Goal: Information Seeking & Learning: Learn about a topic

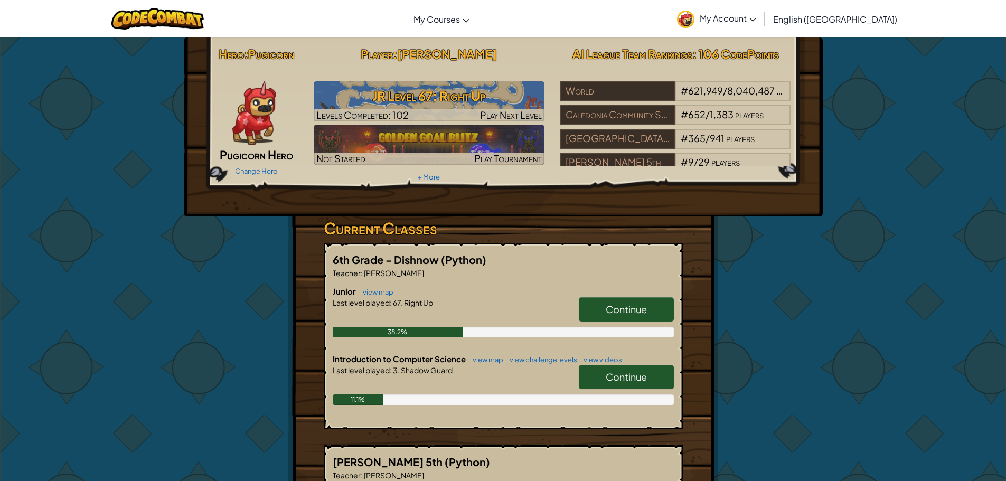
scroll to position [106, 0]
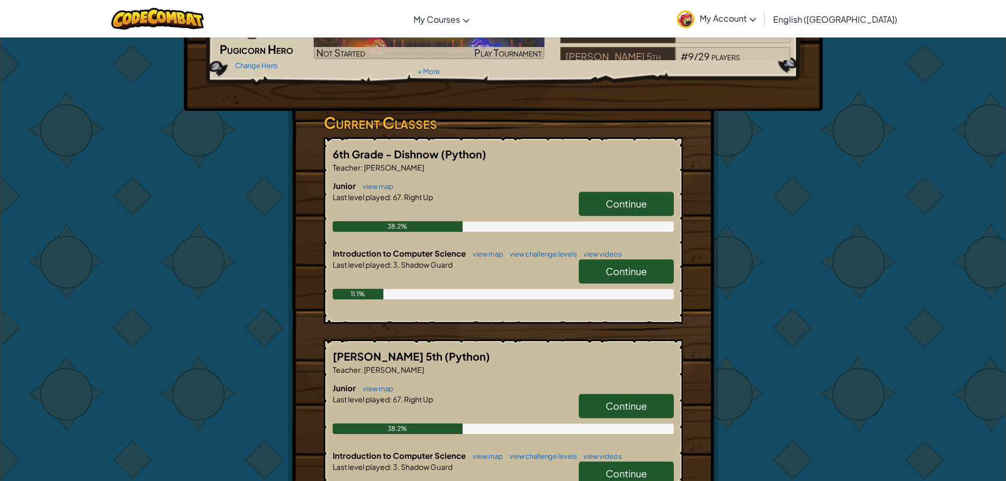
click at [625, 207] on span "Continue" at bounding box center [626, 203] width 41 height 12
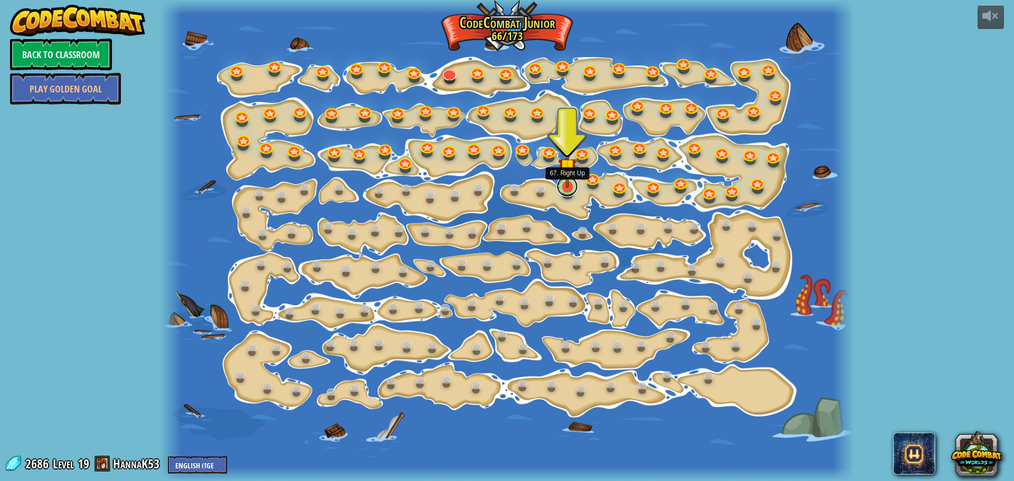
click at [568, 192] on link at bounding box center [567, 186] width 21 height 21
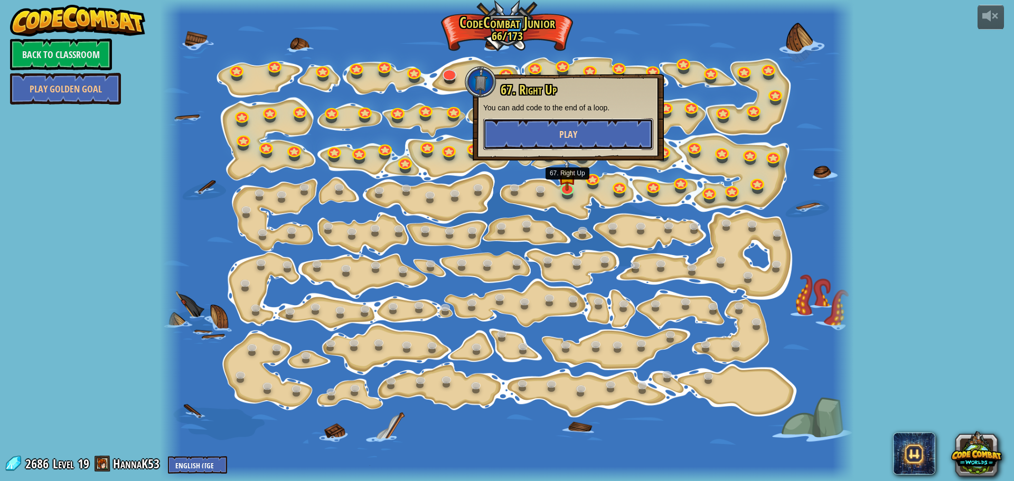
click at [566, 133] on span "Play" at bounding box center [568, 134] width 18 height 13
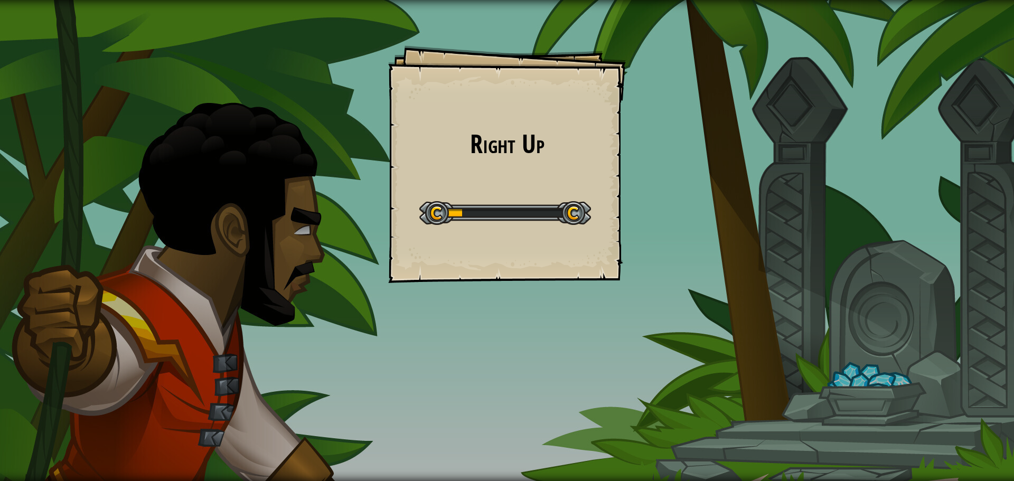
click at [481, 187] on div "Right Up Goals Start Level Error loading from server. Try refreshing the page. …" at bounding box center [507, 164] width 238 height 238
drag, startPoint x: 531, startPoint y: 131, endPoint x: 485, endPoint y: 148, distance: 48.9
click at [459, 162] on div "Right Up Goals Start Level Error loading from server. Try refreshing the page. …" at bounding box center [507, 164] width 238 height 238
drag, startPoint x: 458, startPoint y: 143, endPoint x: 466, endPoint y: 141, distance: 8.2
click at [463, 142] on h1 "Right Up" at bounding box center [507, 144] width 216 height 28
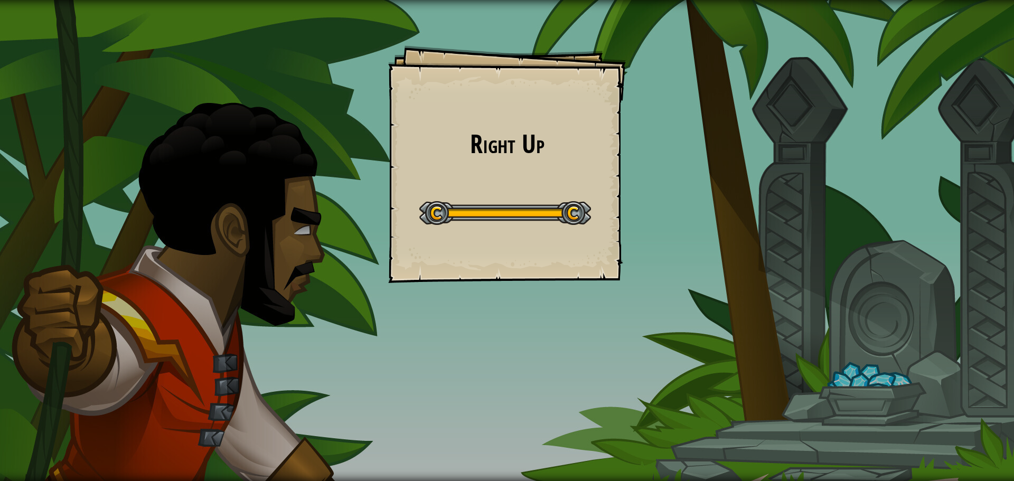
click at [479, 140] on h1 "Right Up" at bounding box center [507, 144] width 216 height 28
drag, startPoint x: 478, startPoint y: 140, endPoint x: 501, endPoint y: 134, distance: 24.1
click at [495, 136] on h1 "Right Up" at bounding box center [507, 144] width 216 height 28
drag, startPoint x: 501, startPoint y: 134, endPoint x: 540, endPoint y: 126, distance: 39.4
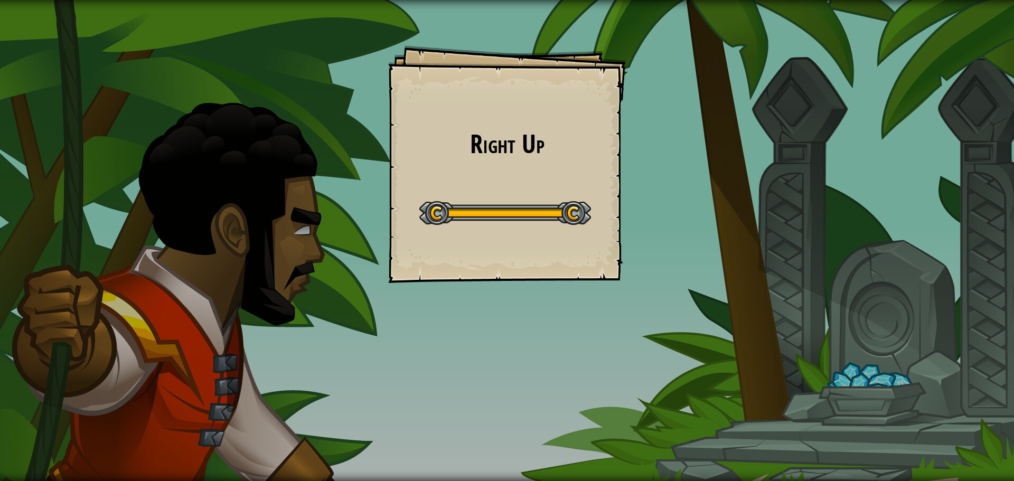
click at [501, 134] on h1 "Right Up" at bounding box center [507, 144] width 216 height 28
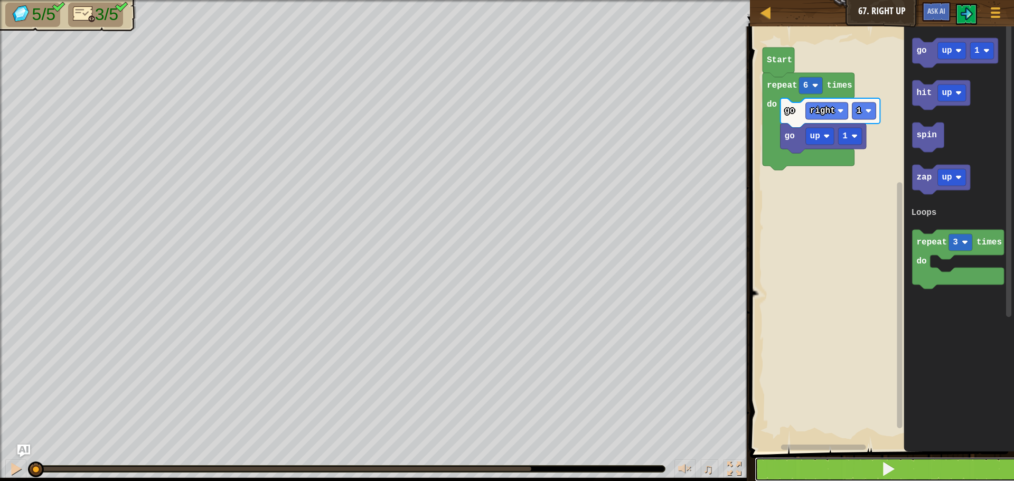
click at [790, 466] on button at bounding box center [888, 469] width 267 height 24
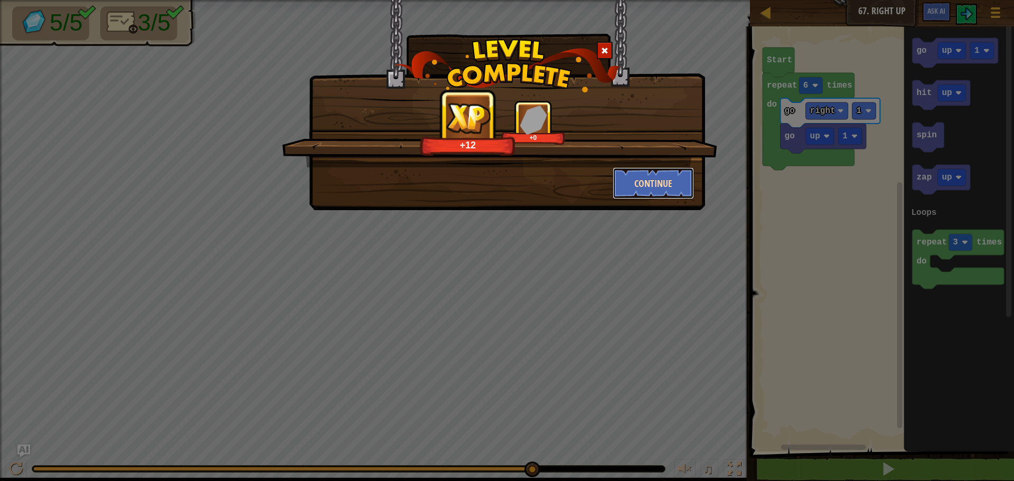
drag, startPoint x: 666, startPoint y: 176, endPoint x: 673, endPoint y: 171, distance: 7.9
click at [673, 171] on button "Continue" at bounding box center [654, 183] width 82 height 32
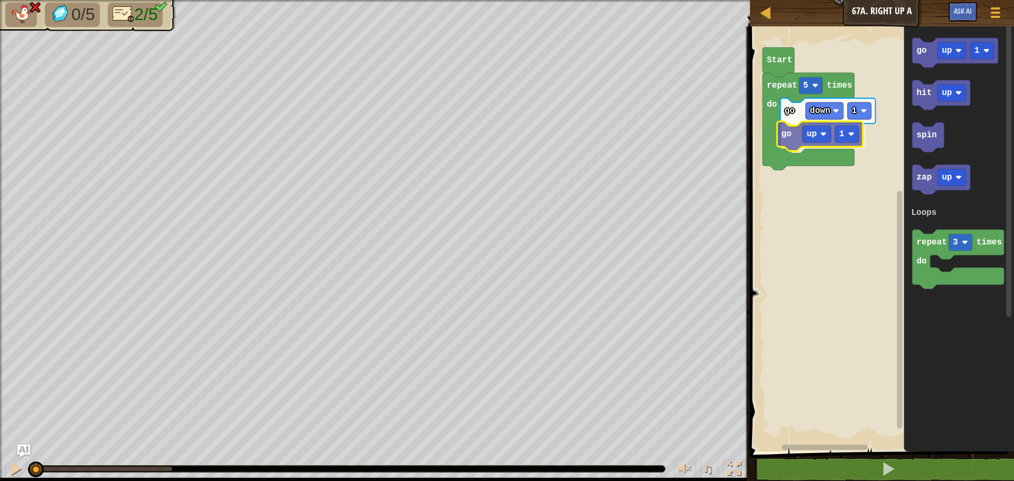
click at [788, 145] on div "Loops go down 1 go up 1 repeat 5 times do Start go up 1 hit up spin zap up repe…" at bounding box center [880, 236] width 267 height 430
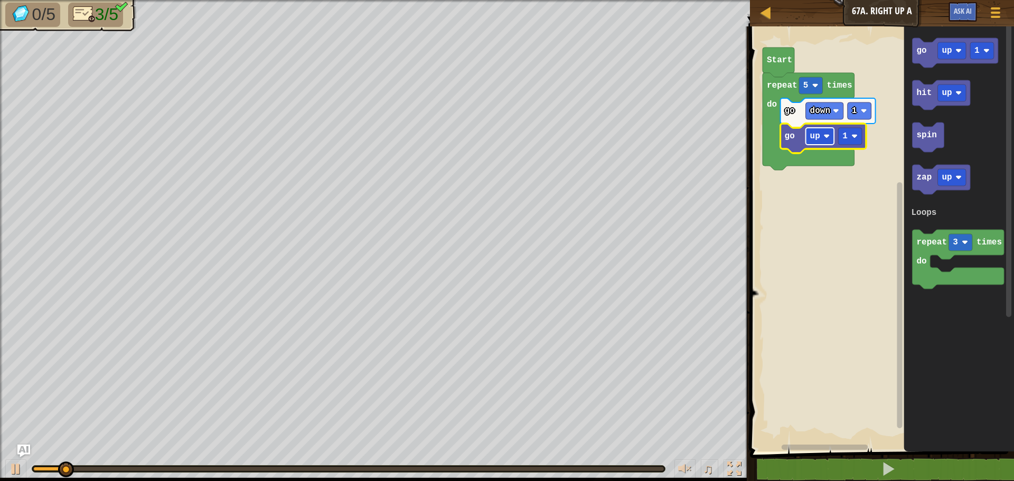
click at [818, 143] on rect "Blockly Workspace" at bounding box center [820, 136] width 29 height 17
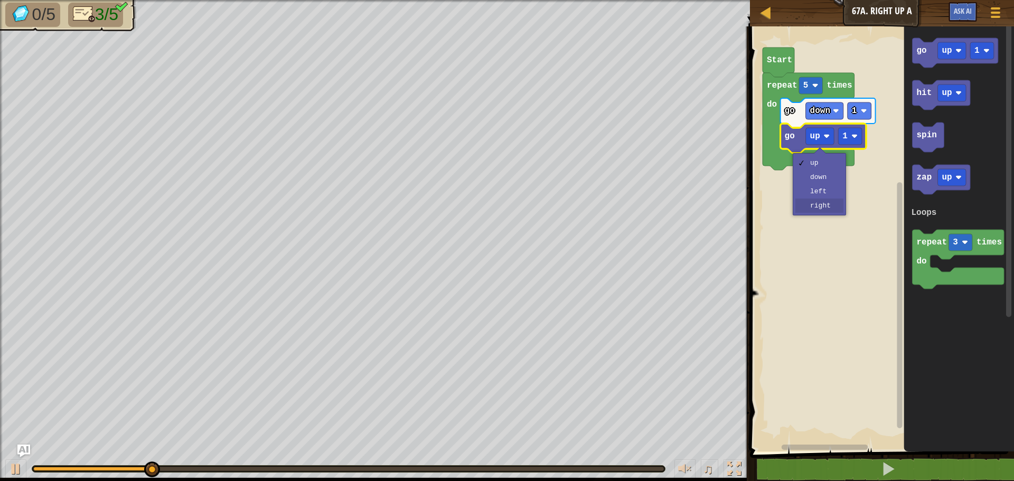
drag, startPoint x: 819, startPoint y: 204, endPoint x: 842, endPoint y: 189, distance: 27.7
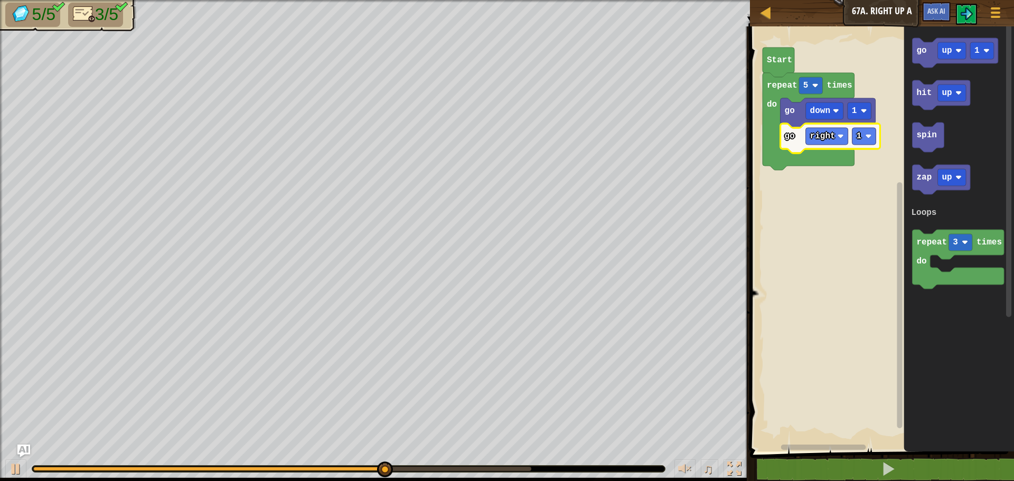
click at [655, 468] on div at bounding box center [348, 469] width 633 height 6
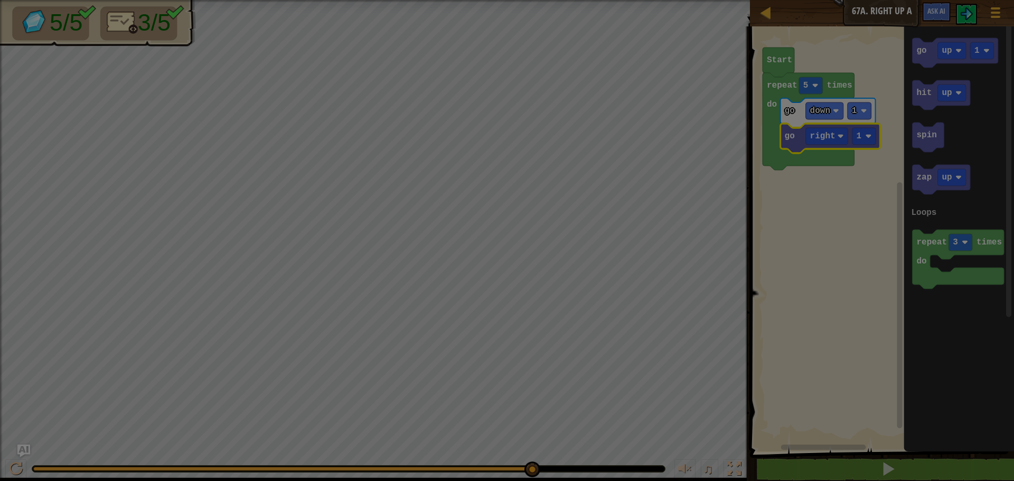
drag, startPoint x: 441, startPoint y: 467, endPoint x: 868, endPoint y: 466, distance: 426.6
click at [866, 1] on body "Map Junior 67a. Right Up A Game Menu Ask AI 1 ההההההההההההההההההההההההההההההההה…" at bounding box center [507, 0] width 1014 height 1
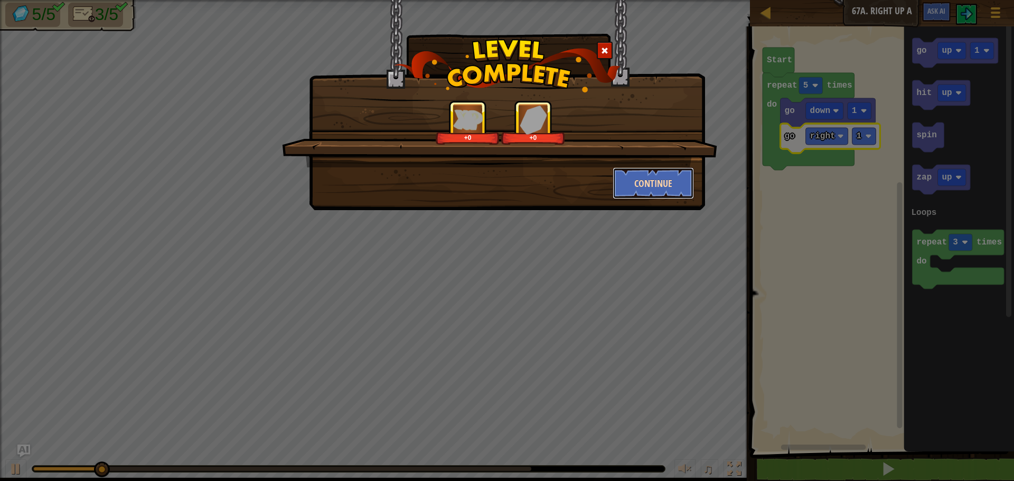
drag, startPoint x: 632, startPoint y: 186, endPoint x: 638, endPoint y: 186, distance: 5.8
click at [638, 186] on button "Continue" at bounding box center [654, 183] width 82 height 32
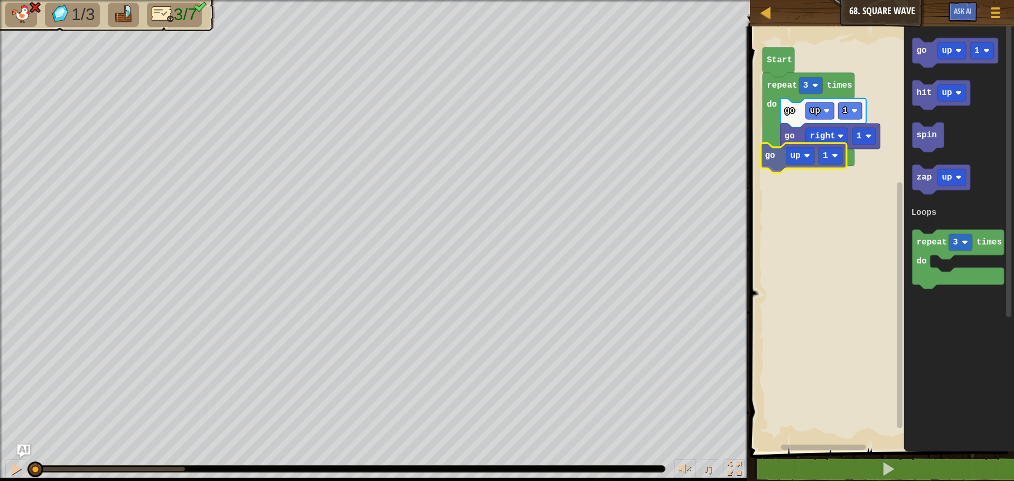
click at [774, 165] on div "Loops go right 1 go up 1 repeat 3 times do Start go up 1 go up 1 hit up spin za…" at bounding box center [880, 236] width 267 height 430
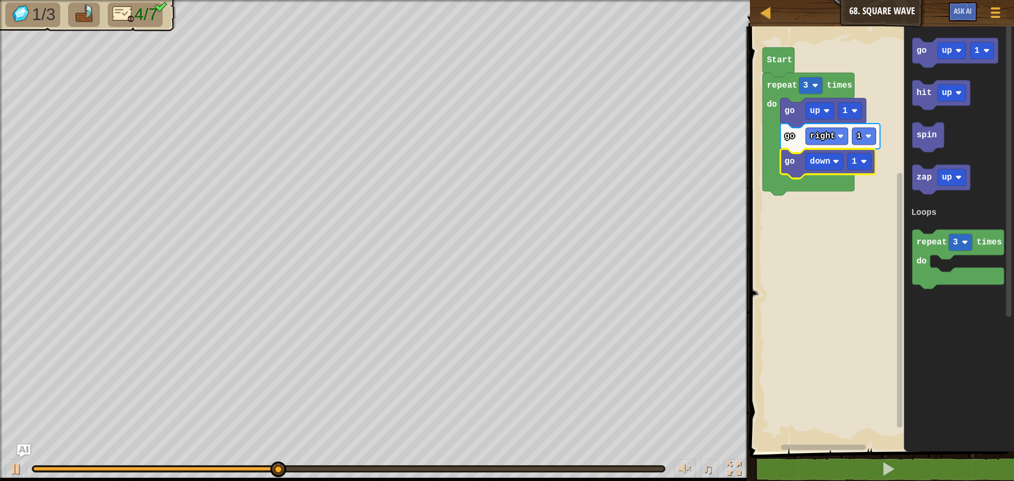
click at [831, 211] on rect "Blockly Workspace" at bounding box center [880, 236] width 267 height 430
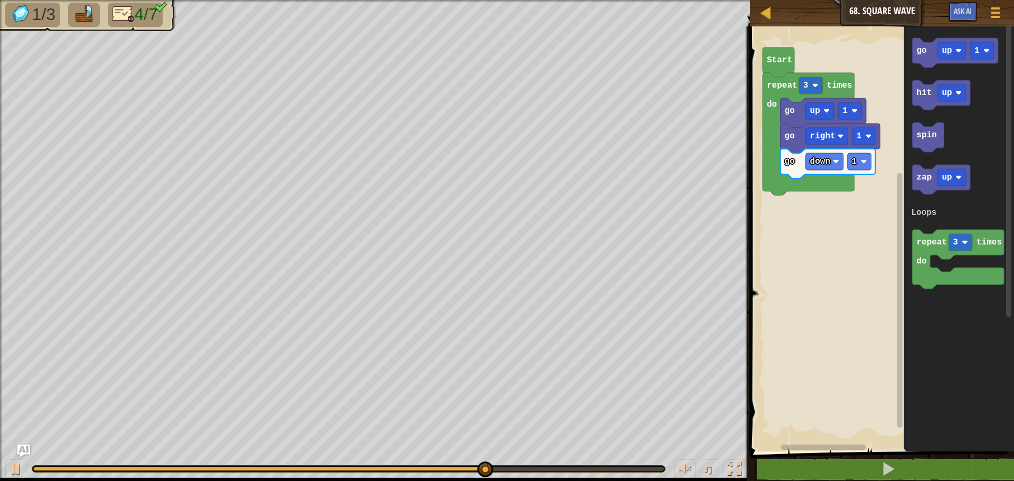
click at [865, 134] on div "Loops Start repeat 3 times do go up 1 go right 1 go down 1 go up 1 hit up spin …" at bounding box center [880, 236] width 267 height 430
click at [873, 129] on div "Loops Start repeat 3 times do go up 1 go right 1 go down 1 go up 1 hit up spin …" at bounding box center [880, 236] width 267 height 430
click at [913, 115] on icon "go up 1 hit up spin zap up repeat 3 times do Loops" at bounding box center [958, 236] width 110 height 430
click at [921, 156] on icon "go up 1 hit up spin zap up repeat 3 times do Loops" at bounding box center [958, 236] width 110 height 430
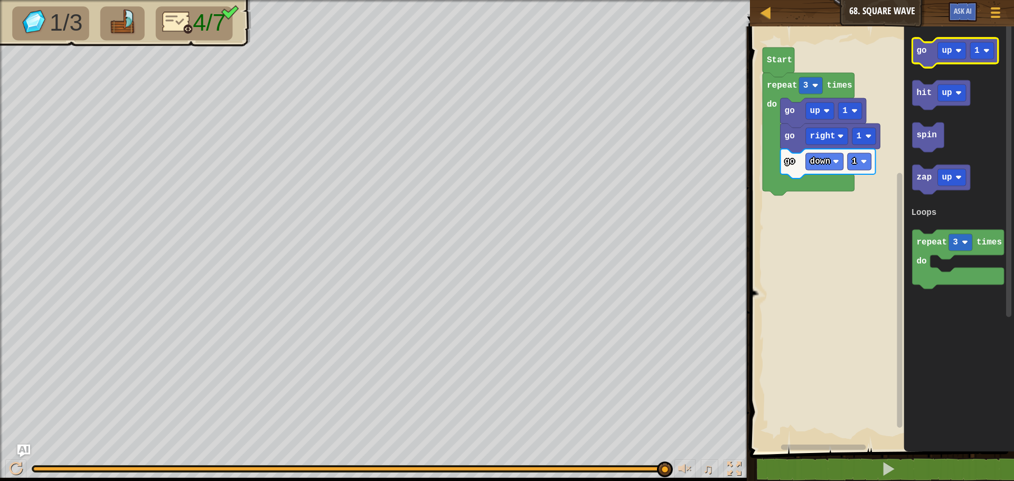
click at [925, 52] on text "go" at bounding box center [921, 51] width 10 height 10
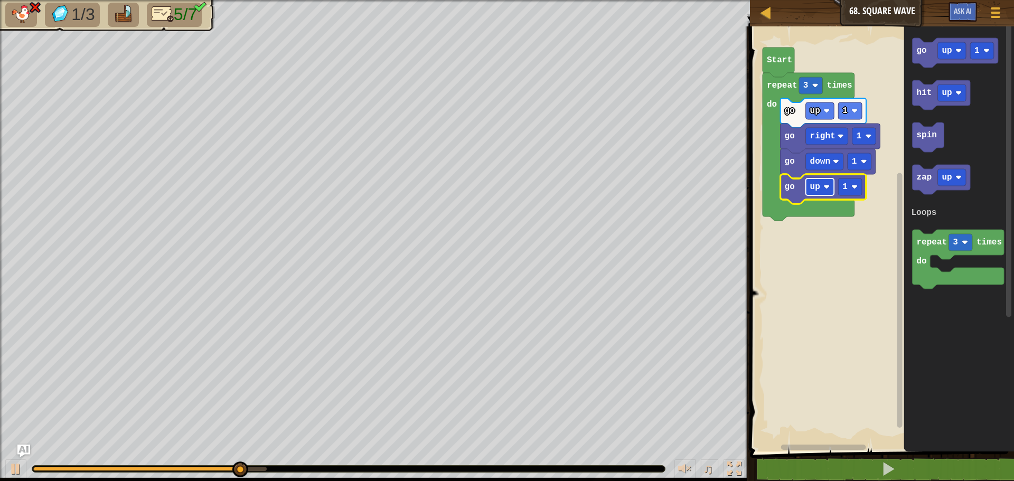
click at [826, 186] on image "Blockly Workspace" at bounding box center [826, 187] width 6 height 6
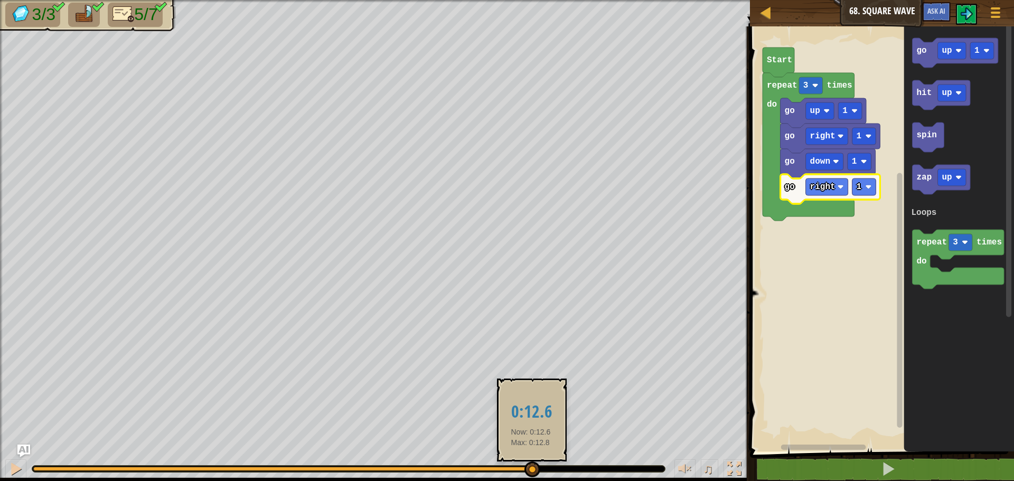
drag, startPoint x: 290, startPoint y: 470, endPoint x: 531, endPoint y: 475, distance: 241.4
click at [531, 475] on div at bounding box center [532, 469] width 16 height 16
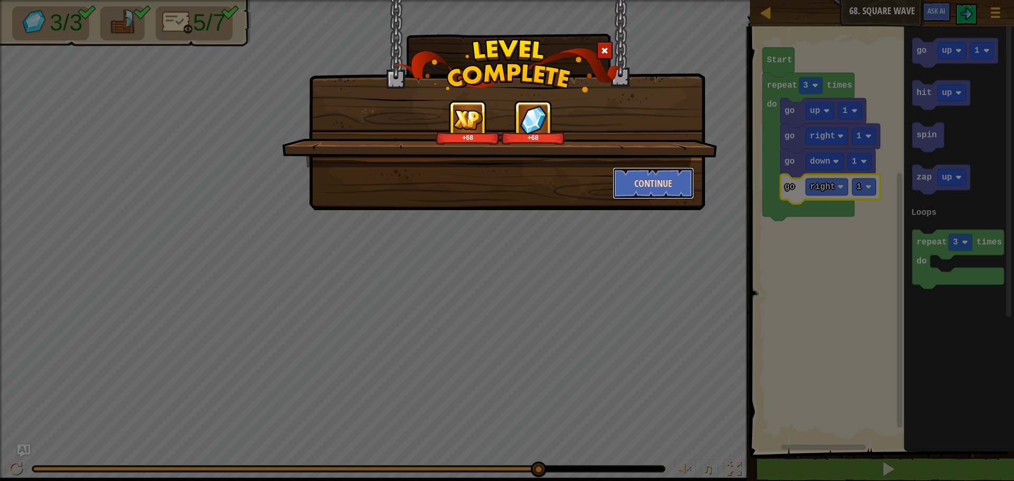
click at [660, 176] on button "Continue" at bounding box center [654, 183] width 82 height 32
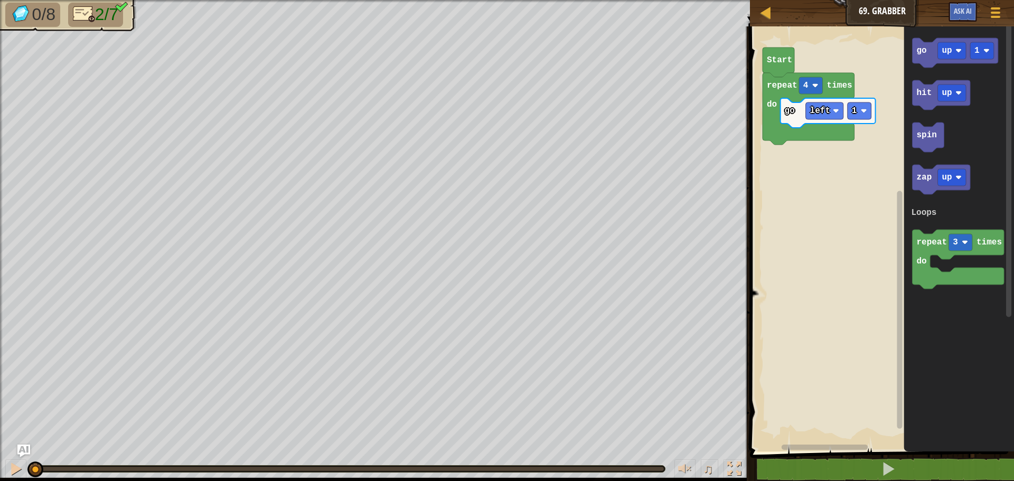
click at [855, 119] on div "Loops go left 1 repeat 4 times do Start go up 1 hit up spin zap up repeat 3 tim…" at bounding box center [880, 236] width 267 height 430
click at [932, 60] on icon "Blockly Workspace" at bounding box center [955, 53] width 86 height 30
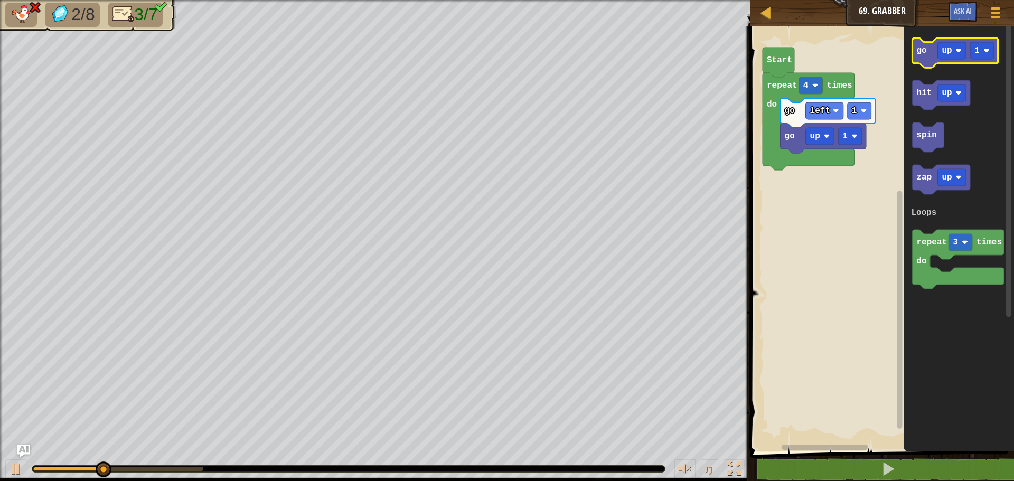
click at [928, 52] on g "go up 1" at bounding box center [955, 53] width 86 height 30
click at [917, 54] on text "go" at bounding box center [921, 51] width 10 height 10
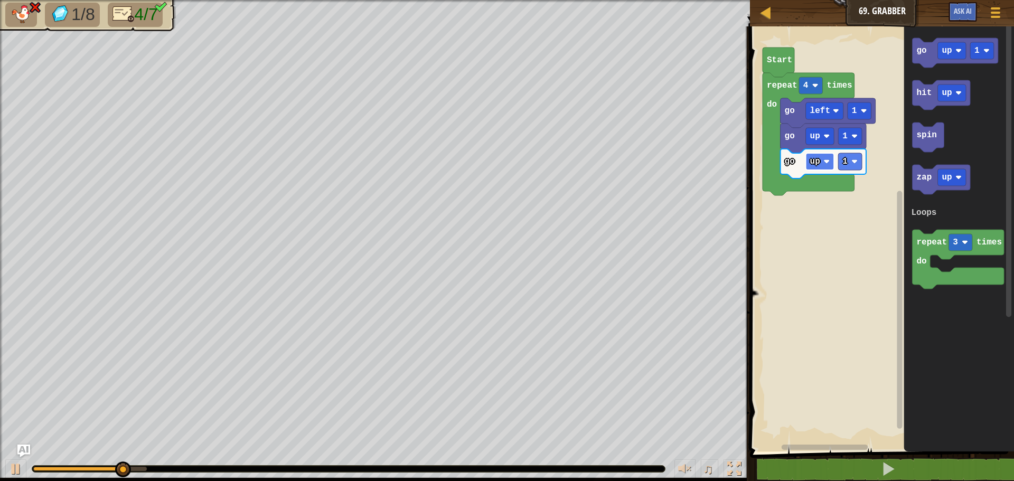
click at [817, 161] on text "up" at bounding box center [815, 162] width 10 height 10
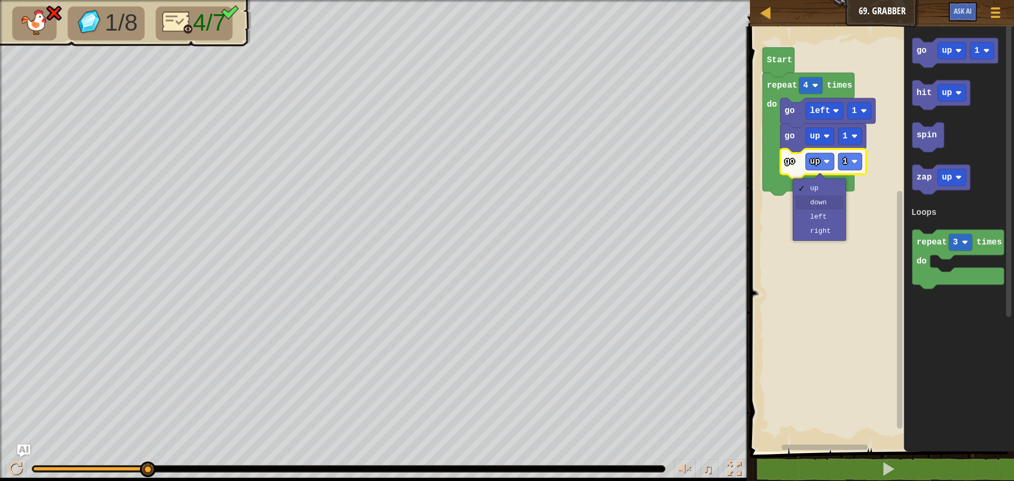
drag, startPoint x: 830, startPoint y: 203, endPoint x: 837, endPoint y: 181, distance: 22.9
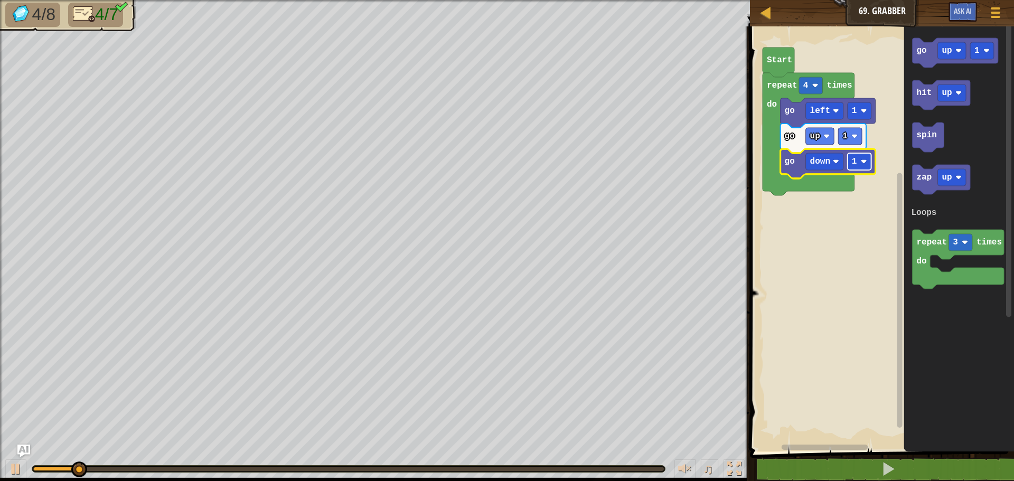
click at [862, 166] on rect "Blockly Workspace" at bounding box center [859, 161] width 24 height 17
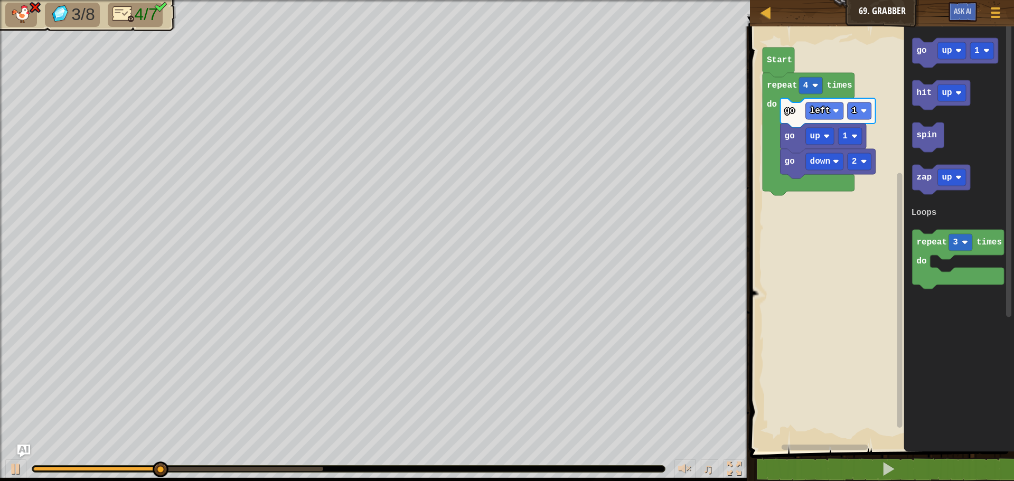
click at [889, 121] on div "Loops Start repeat 4 times do go left 1 go up 1 go down 2 go up 1 hit up spin z…" at bounding box center [880, 236] width 267 height 430
click at [926, 57] on icon "Blockly Workspace" at bounding box center [955, 53] width 86 height 30
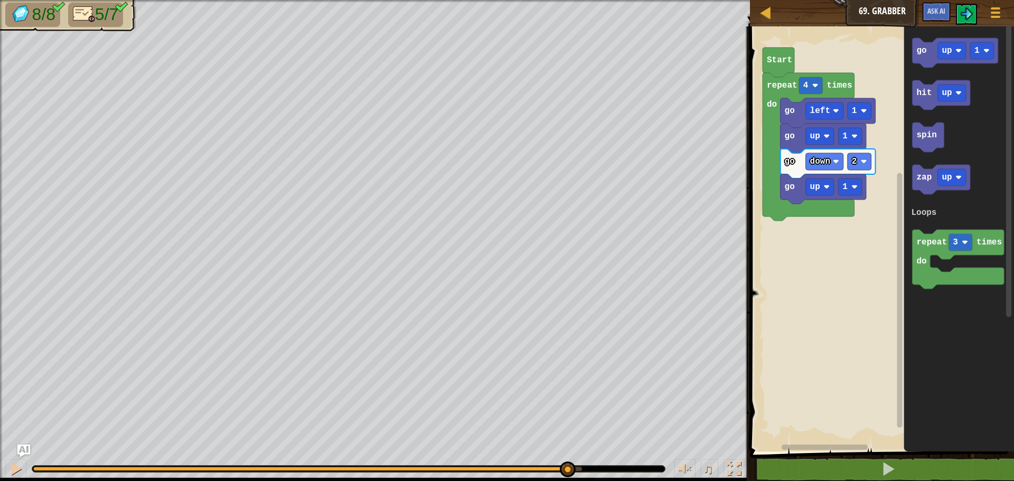
drag, startPoint x: 269, startPoint y: 468, endPoint x: 580, endPoint y: 482, distance: 311.8
click at [580, 0] on html "Map Junior 69. Grabber Game Menu Ask AI 1 ההההההההההההההההההההההההההההההההההההה…" at bounding box center [507, 0] width 1014 height 0
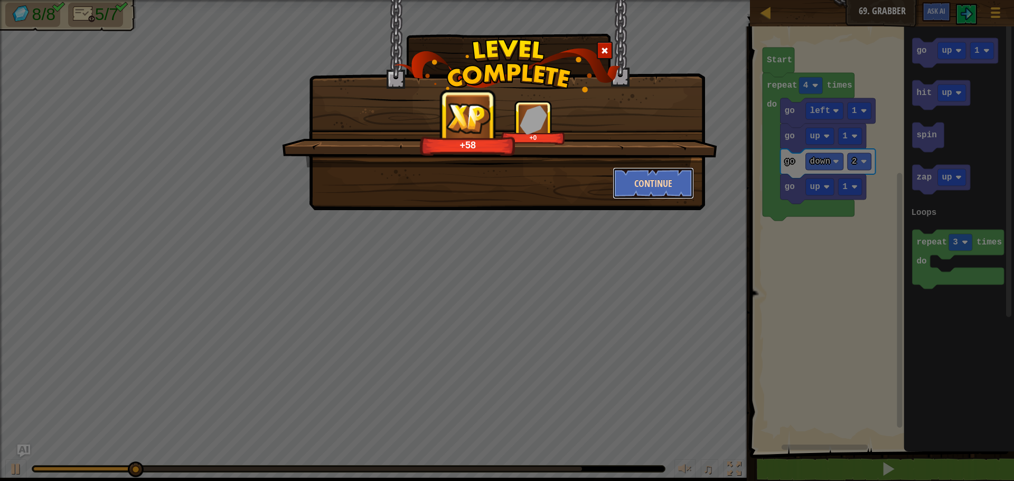
click at [638, 198] on button "Continue" at bounding box center [654, 183] width 82 height 32
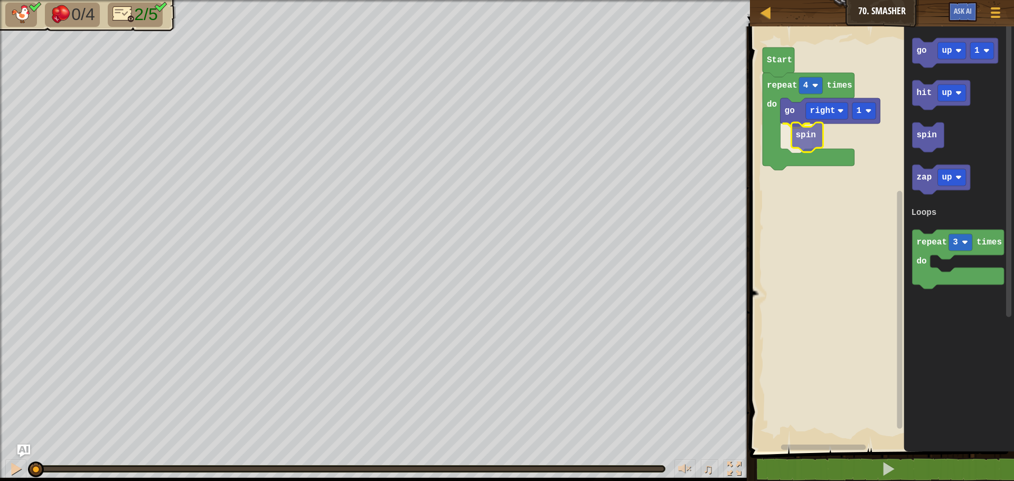
click at [809, 148] on div "Loops go right 1 spin repeat 4 times do Start go up 1 hit up spin zap up repeat…" at bounding box center [880, 236] width 267 height 430
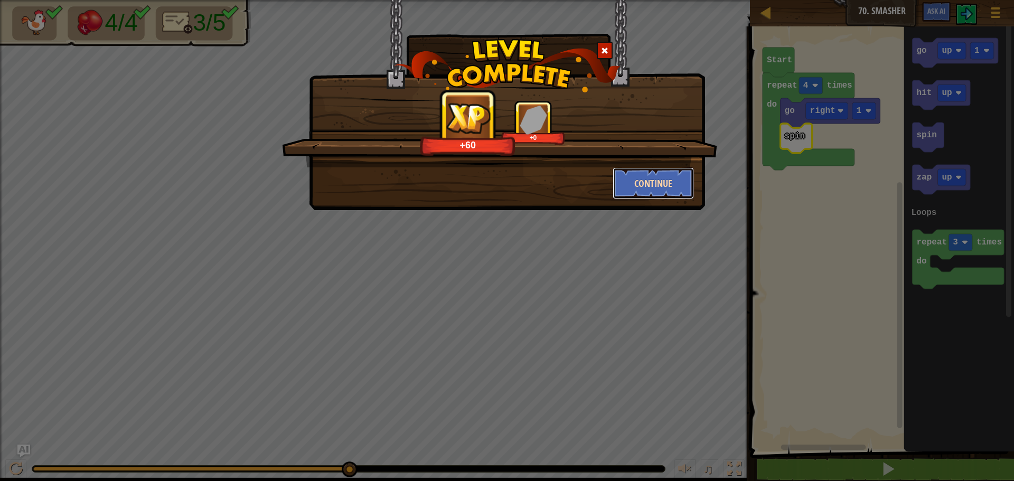
click at [655, 181] on button "Continue" at bounding box center [654, 183] width 82 height 32
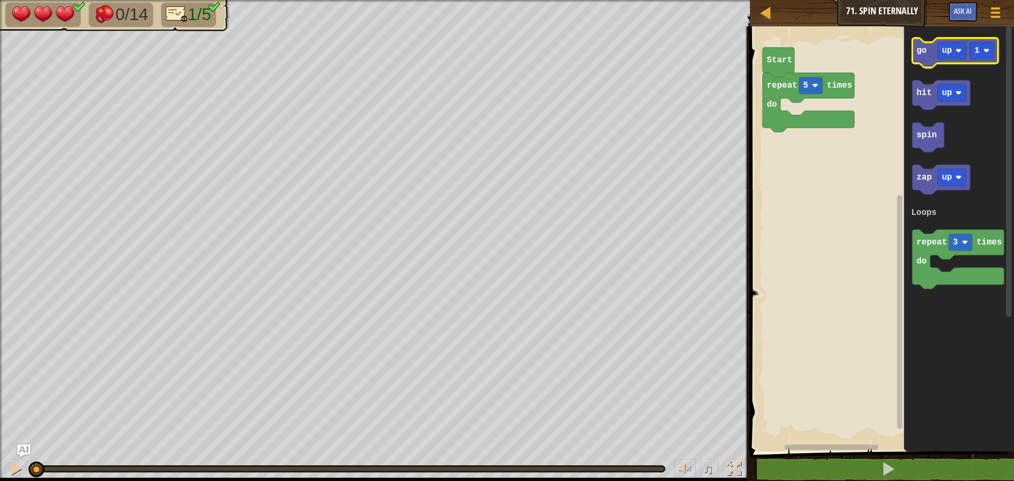
click at [930, 52] on icon "Blockly Workspace" at bounding box center [955, 53] width 86 height 30
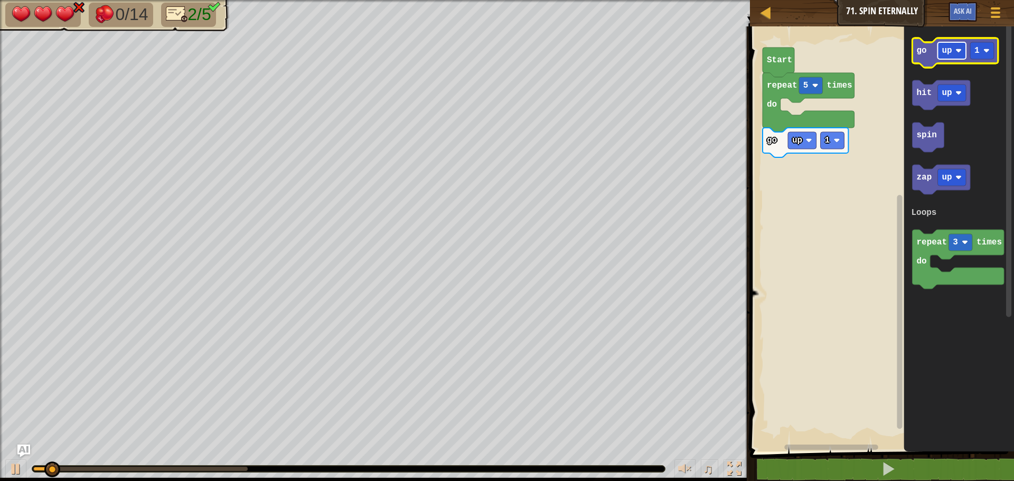
click at [943, 53] on text "up" at bounding box center [946, 51] width 10 height 10
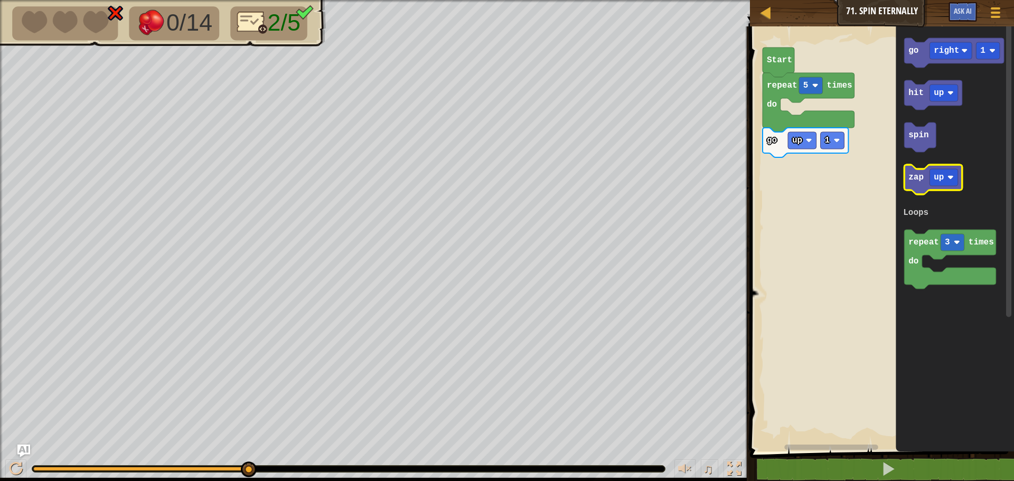
click at [918, 183] on icon "Blockly Workspace" at bounding box center [933, 180] width 58 height 30
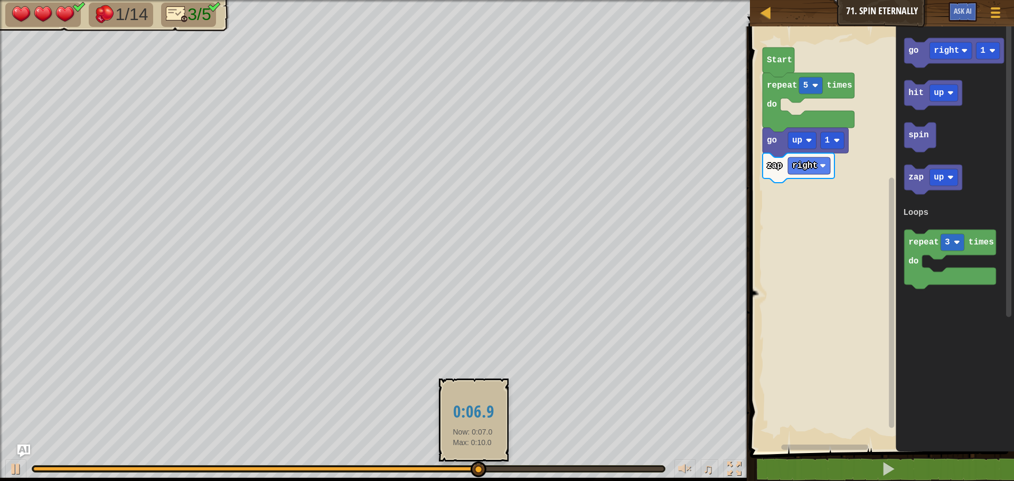
drag, startPoint x: 473, startPoint y: 461, endPoint x: 508, endPoint y: 475, distance: 37.9
click at [470, 465] on div "♫" at bounding box center [375, 466] width 750 height 32
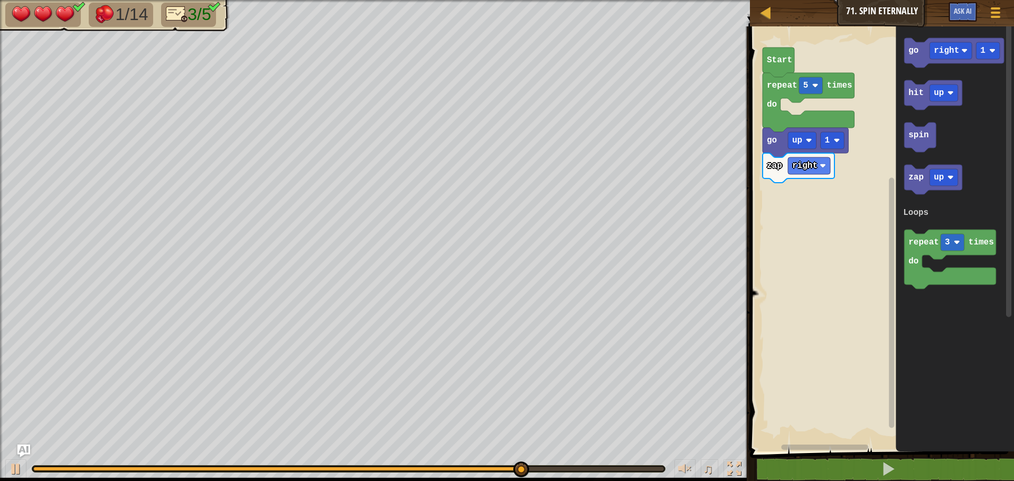
click at [10, 360] on div "1/14 3/5 ♫ Pugicorn 3 x: 6 y: 30 No target action: idle" at bounding box center [507, 240] width 1014 height 481
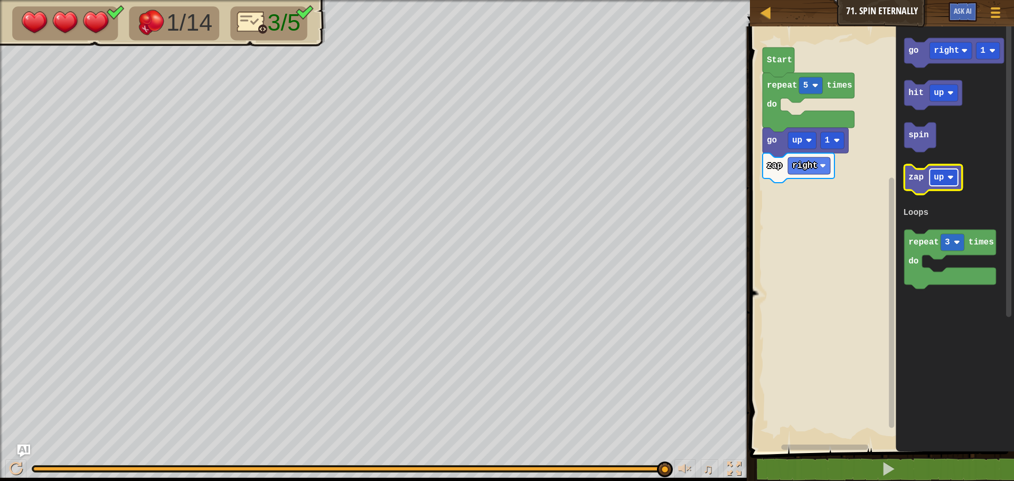
click at [951, 183] on rect "Blockly Workspace" at bounding box center [943, 177] width 29 height 17
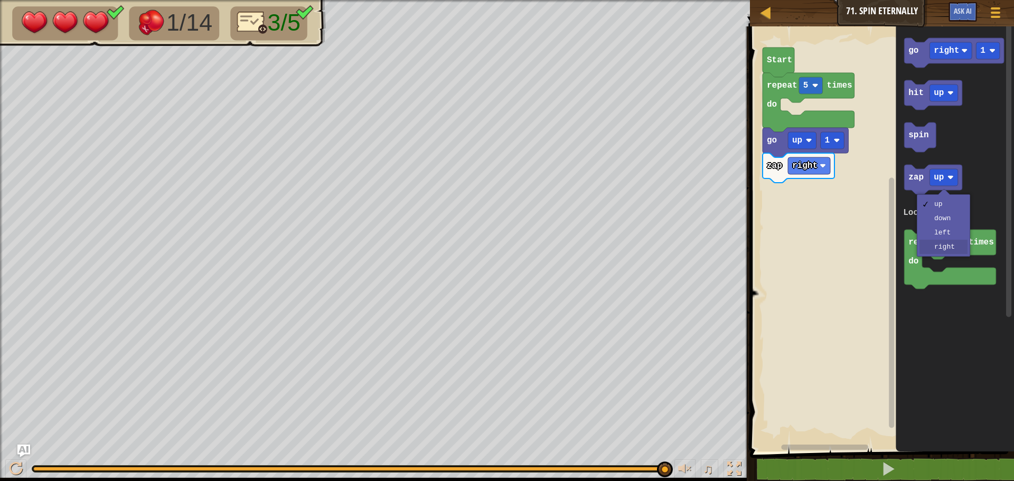
drag, startPoint x: 946, startPoint y: 246, endPoint x: 927, endPoint y: 197, distance: 52.2
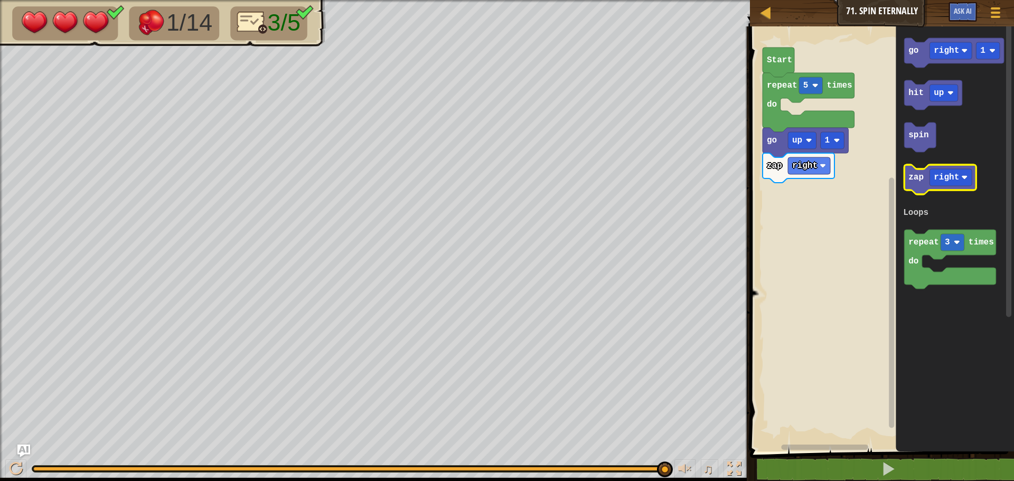
click at [913, 176] on text "zap" at bounding box center [915, 178] width 15 height 10
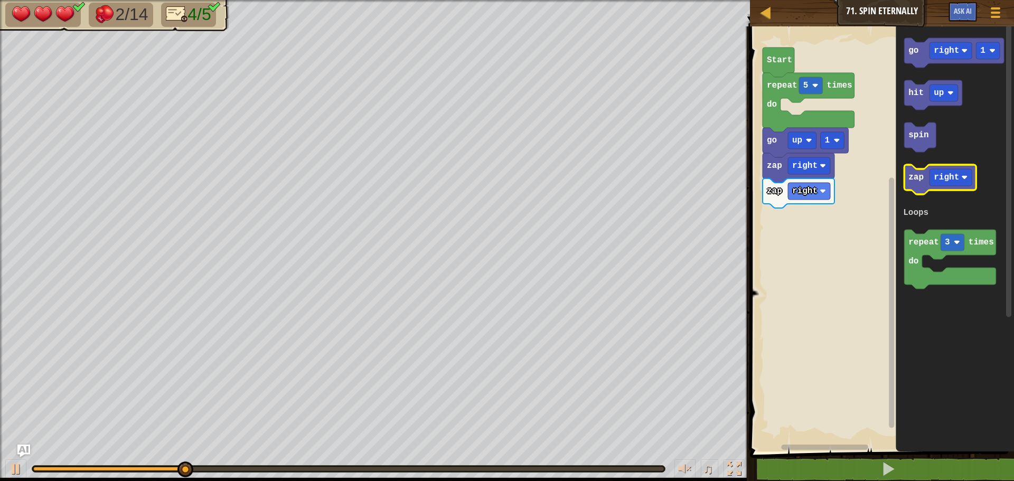
click at [913, 176] on text "zap" at bounding box center [915, 178] width 15 height 10
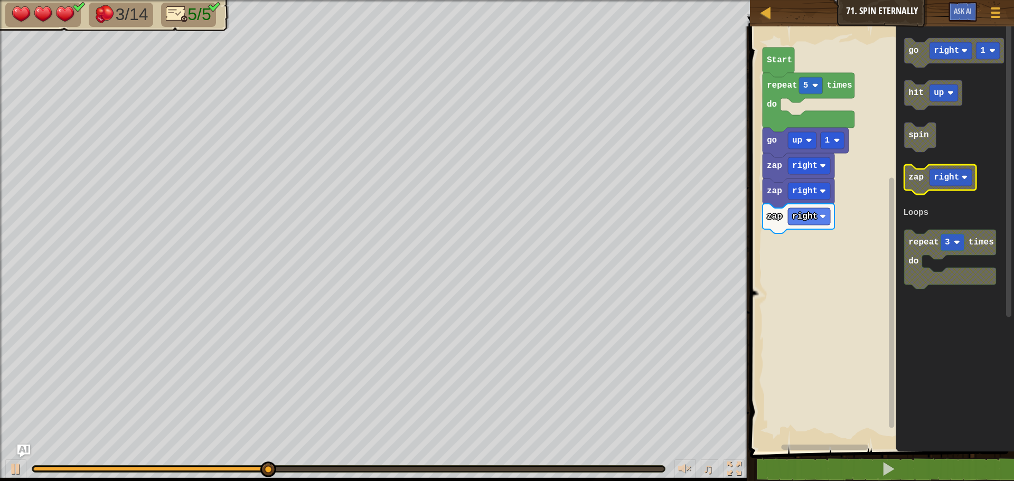
click at [913, 178] on text "zap" at bounding box center [915, 178] width 15 height 10
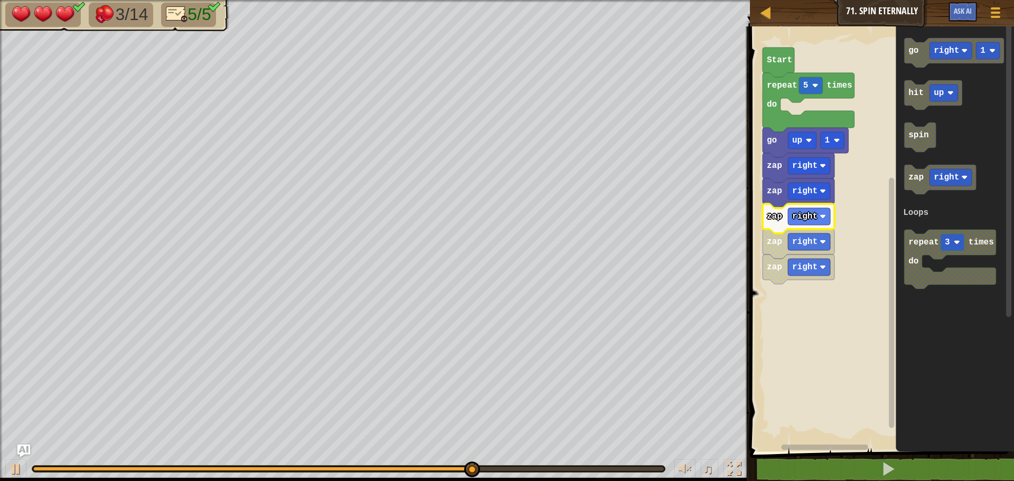
click at [777, 243] on text "zap" at bounding box center [774, 242] width 15 height 10
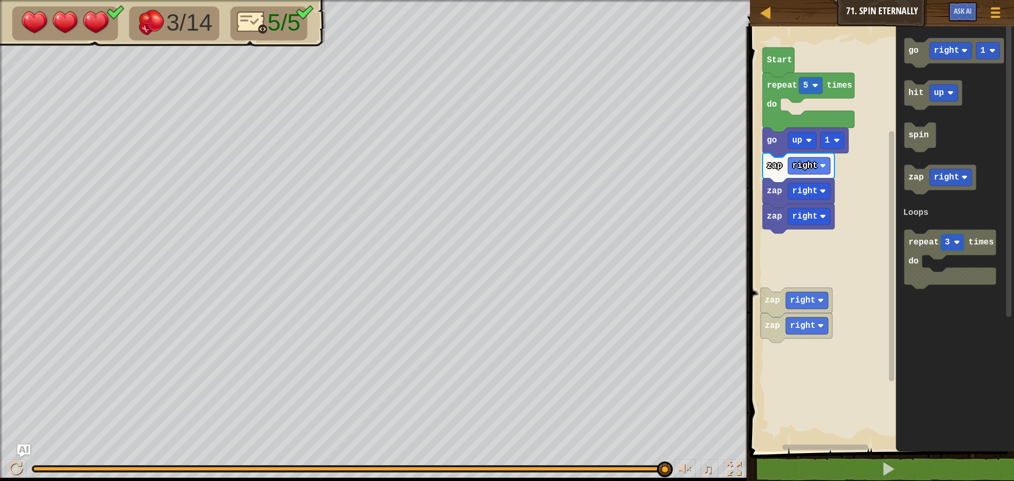
click at [808, 229] on div "Loops Start repeat 5 times do go up 1 zap right zap right zap right zap right z…" at bounding box center [880, 236] width 267 height 430
click at [927, 62] on icon "Blockly Workspace" at bounding box center [954, 53] width 100 height 30
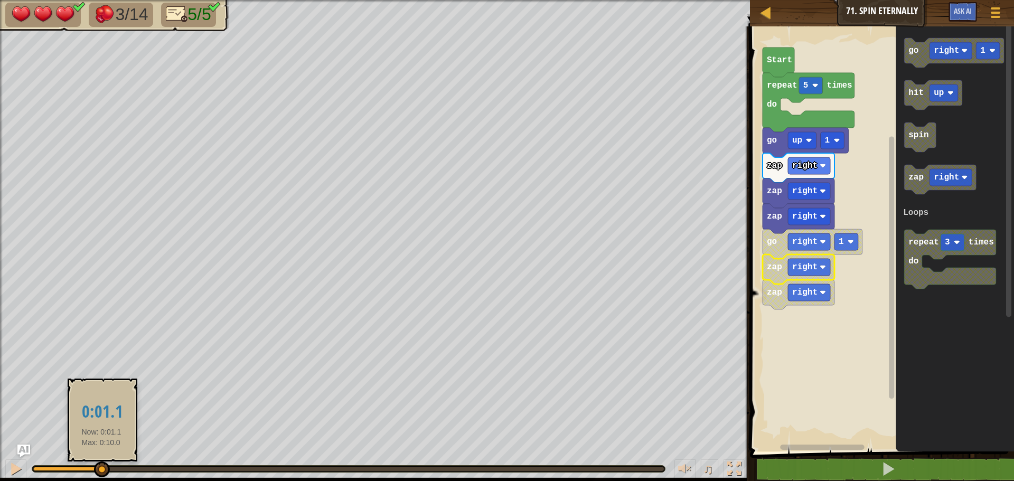
drag, startPoint x: 664, startPoint y: 467, endPoint x: 116, endPoint y: 435, distance: 548.5
click at [101, 463] on div at bounding box center [102, 469] width 16 height 16
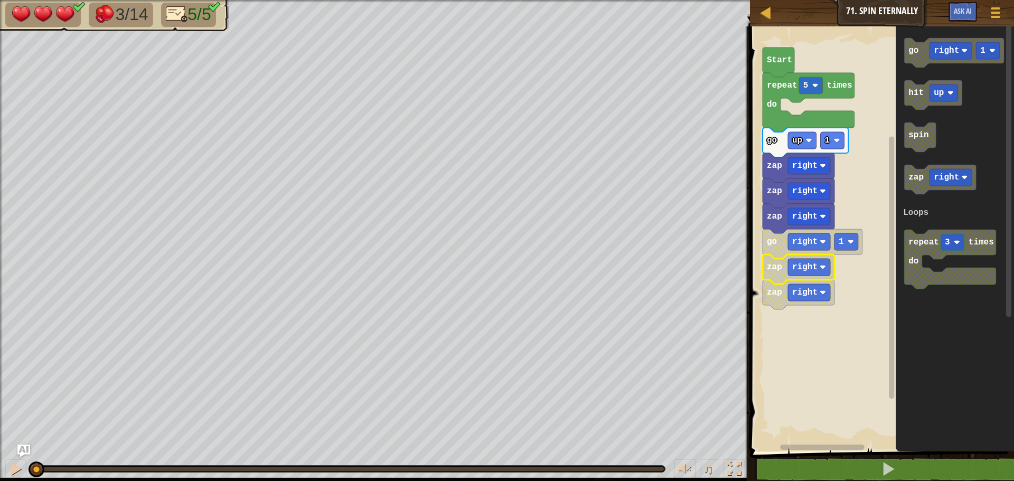
drag, startPoint x: 100, startPoint y: 474, endPoint x: 0, endPoint y: 472, distance: 99.8
click at [0, 472] on div "♫" at bounding box center [375, 466] width 750 height 32
click at [14, 468] on div at bounding box center [16, 469] width 14 height 14
